Goal: Task Accomplishment & Management: Use online tool/utility

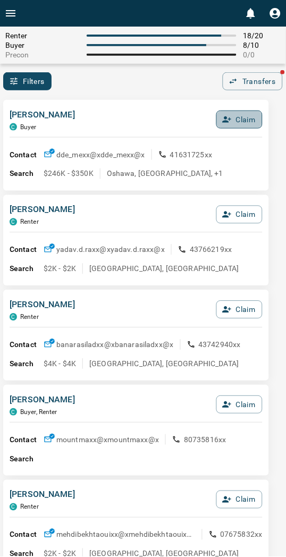
click at [245, 120] on button "Claim" at bounding box center [239, 120] width 46 height 18
click at [245, 120] on button "Confirm Claim" at bounding box center [224, 120] width 76 height 18
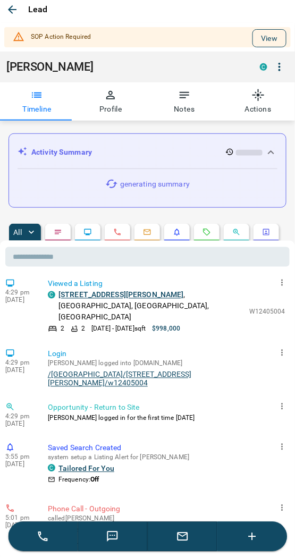
click at [256, 41] on button "View" at bounding box center [269, 38] width 34 height 18
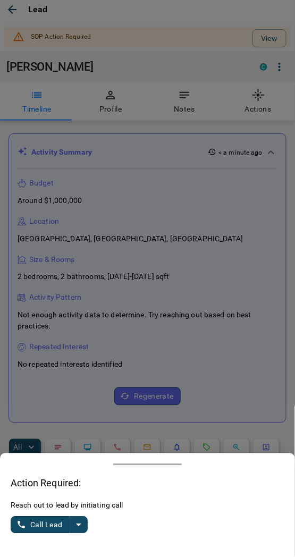
click at [83, 523] on icon "split button" at bounding box center [78, 525] width 13 height 13
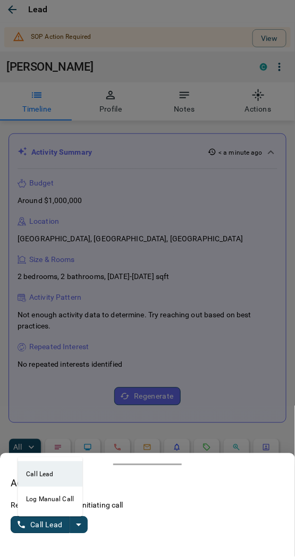
click at [32, 498] on li "Log Manual Call" at bounding box center [50, 500] width 65 height 26
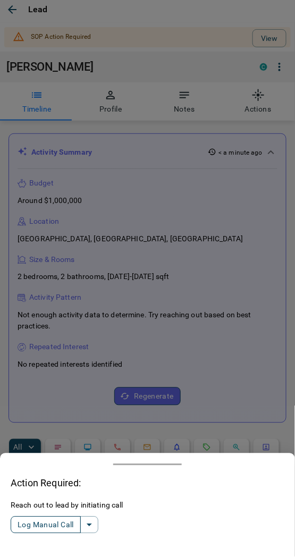
click at [33, 524] on button "Log Manual Call" at bounding box center [46, 524] width 70 height 17
click at [27, 522] on button "Yes" at bounding box center [21, 525] width 21 height 16
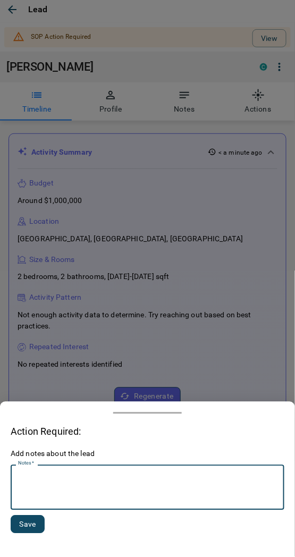
click at [111, 490] on textarea "Notes   *" at bounding box center [147, 488] width 259 height 36
type textarea "*********"
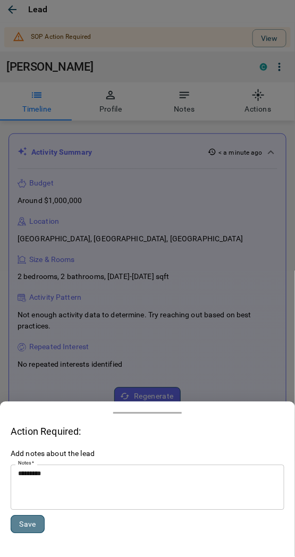
click at [26, 523] on button "Save" at bounding box center [28, 524] width 34 height 18
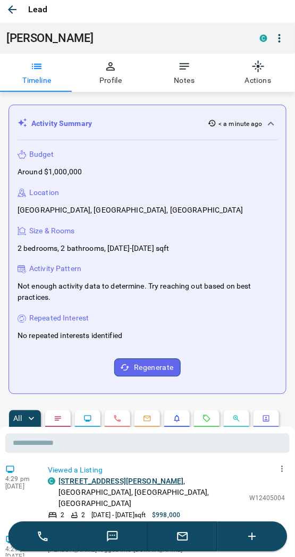
click at [16, 12] on icon "button" at bounding box center [12, 9] width 13 height 13
